Goal: Information Seeking & Learning: Learn about a topic

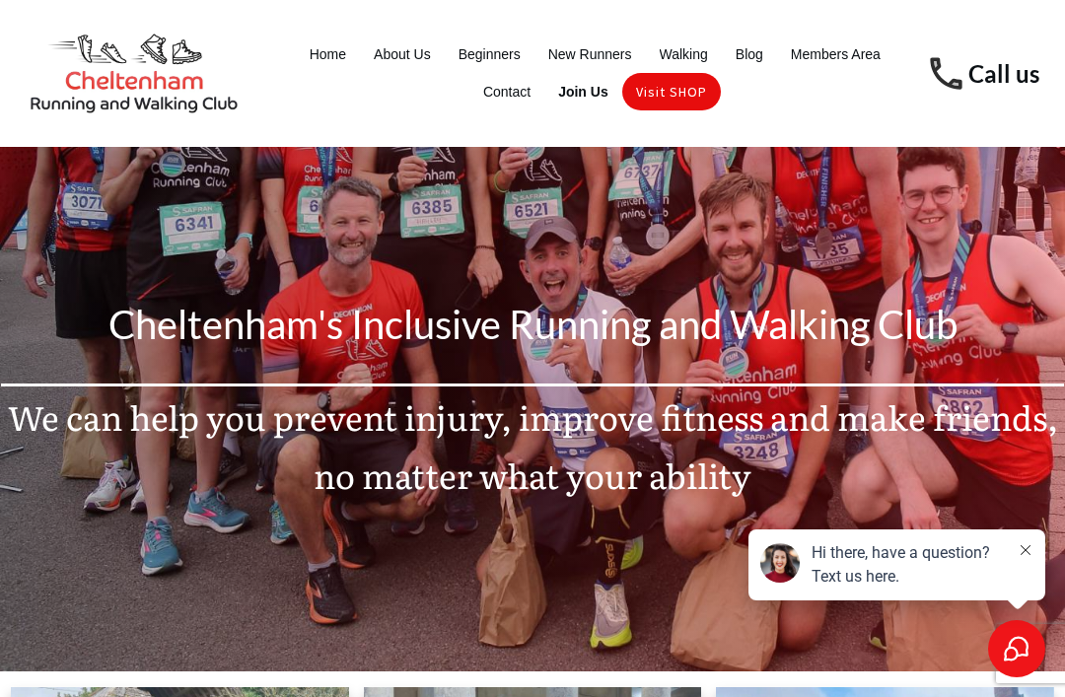
click at [403, 61] on span "About Us" at bounding box center [402, 54] width 57 height 28
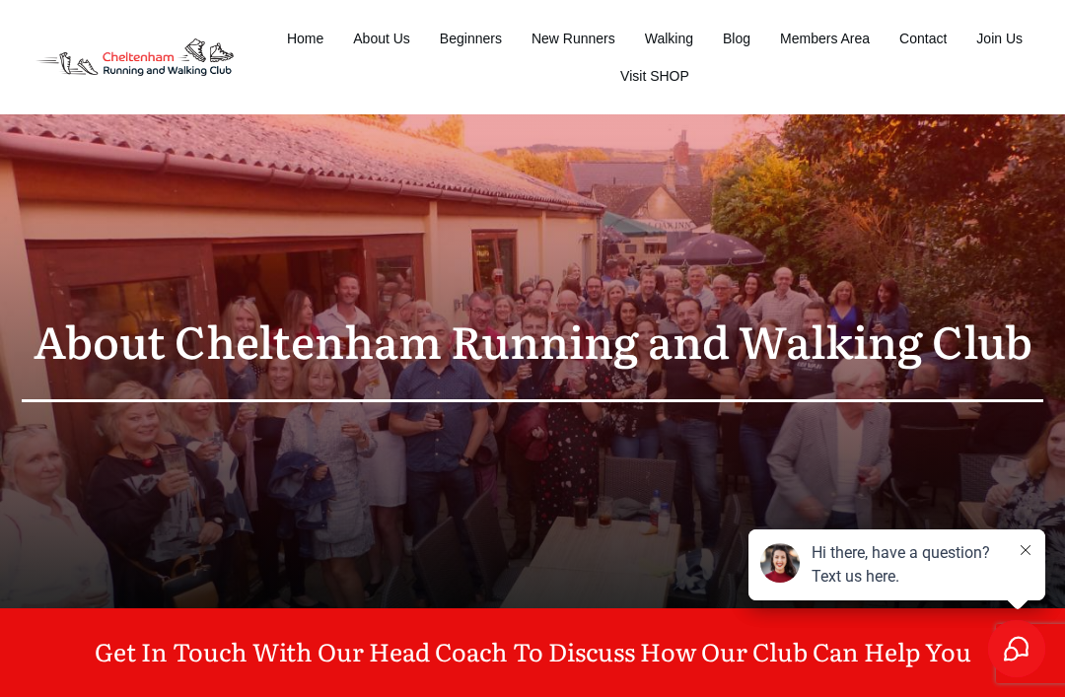
click at [383, 46] on span "About Us" at bounding box center [381, 39] width 57 height 28
click at [570, 42] on span "New Runners" at bounding box center [574, 39] width 84 height 28
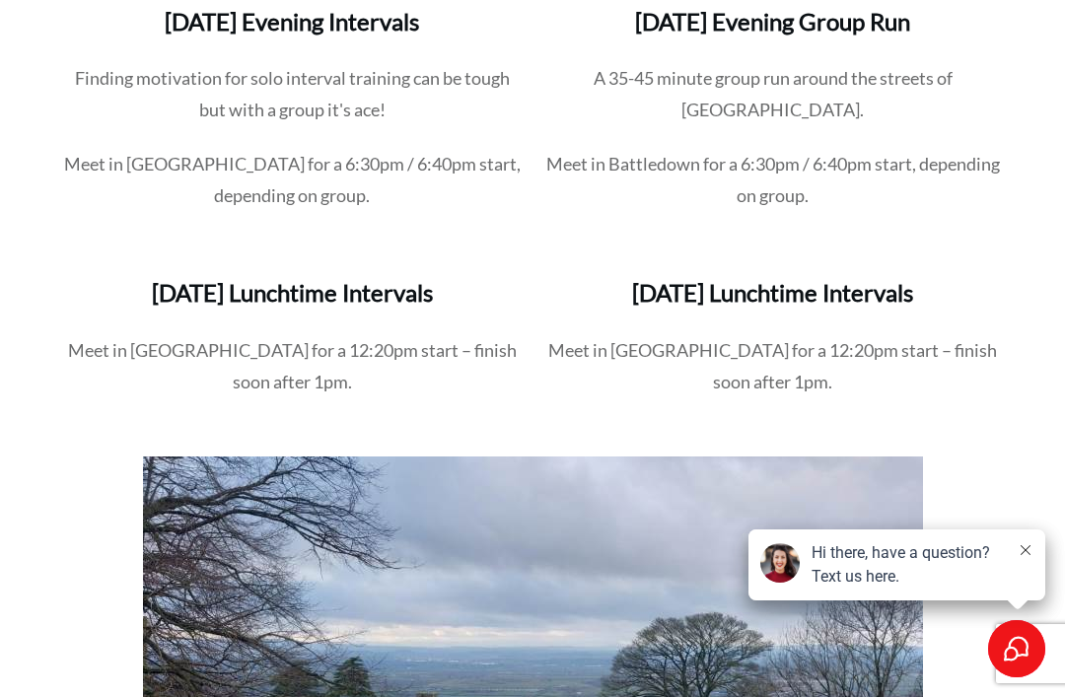
scroll to position [2994, 0]
